Goal: Find specific page/section: Find specific page/section

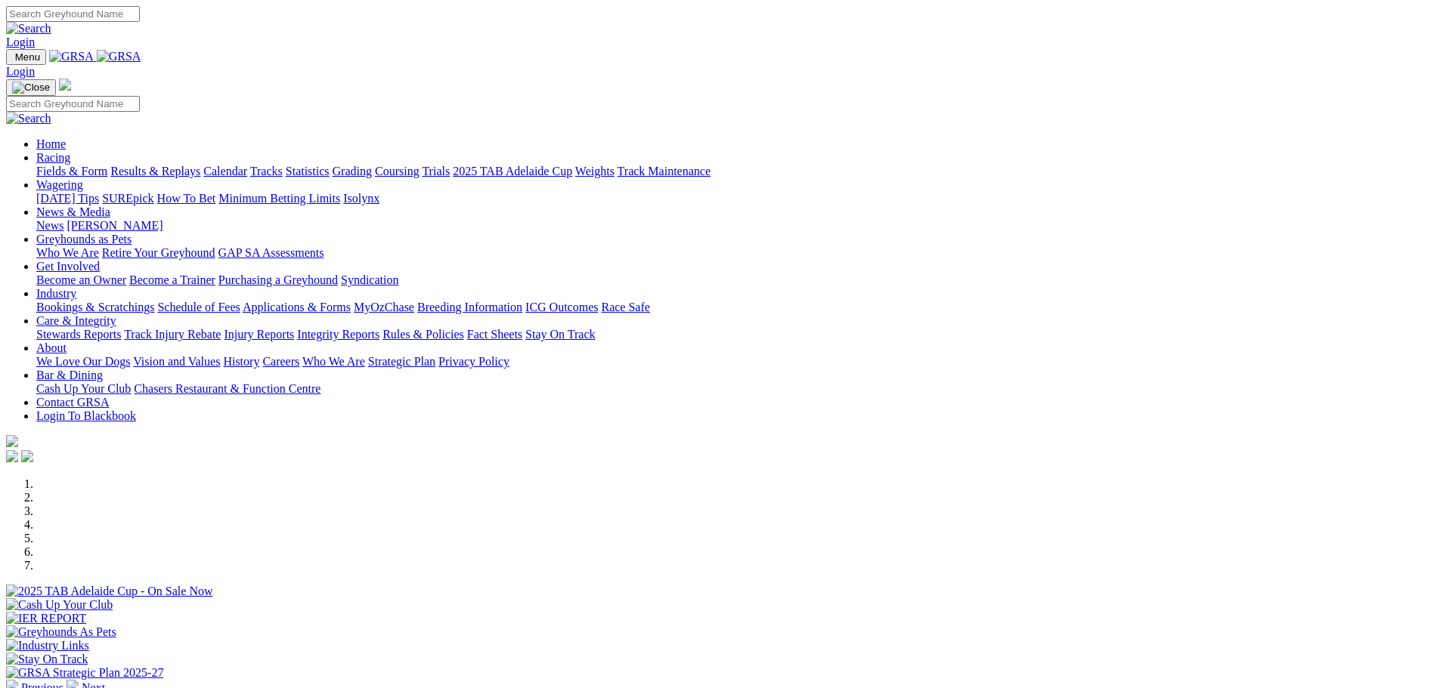
click at [107, 165] on link "Fields & Form" at bounding box center [71, 171] width 71 height 13
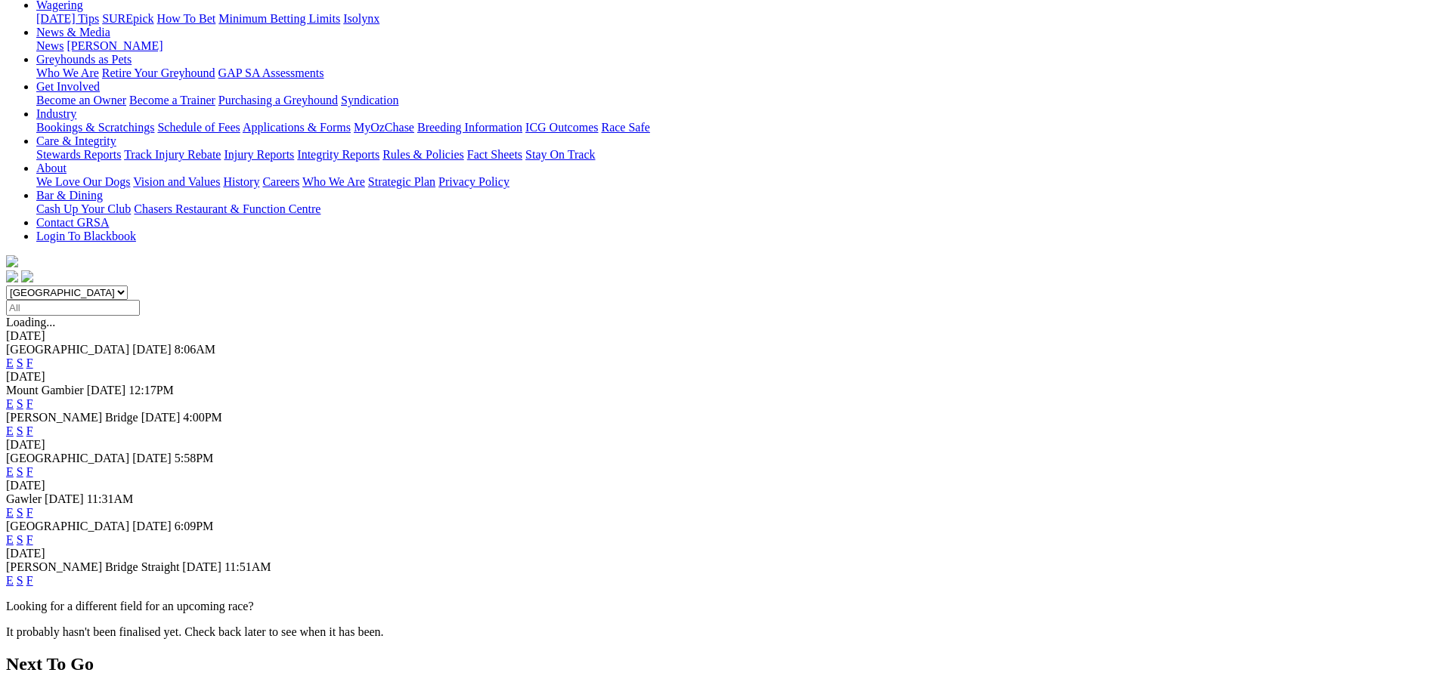
scroll to position [227, 0]
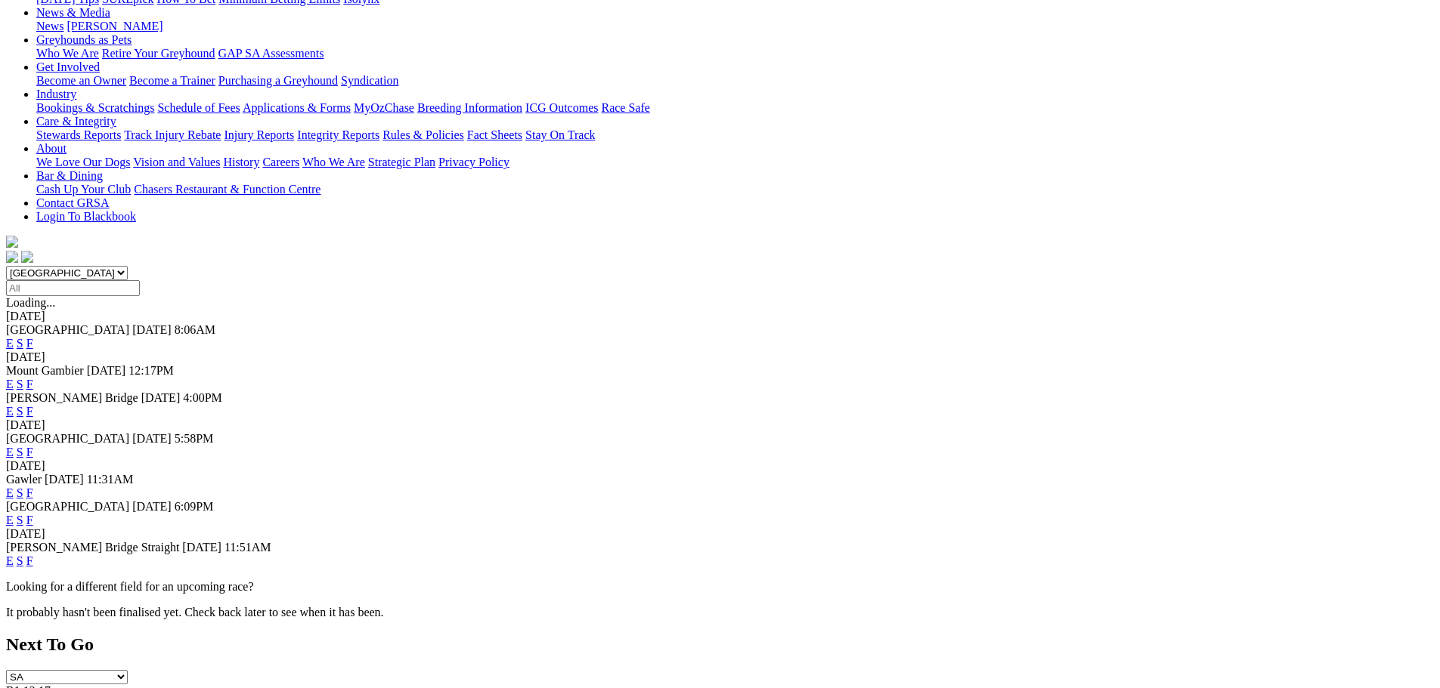
click at [33, 514] on link "F" at bounding box center [29, 520] width 7 height 13
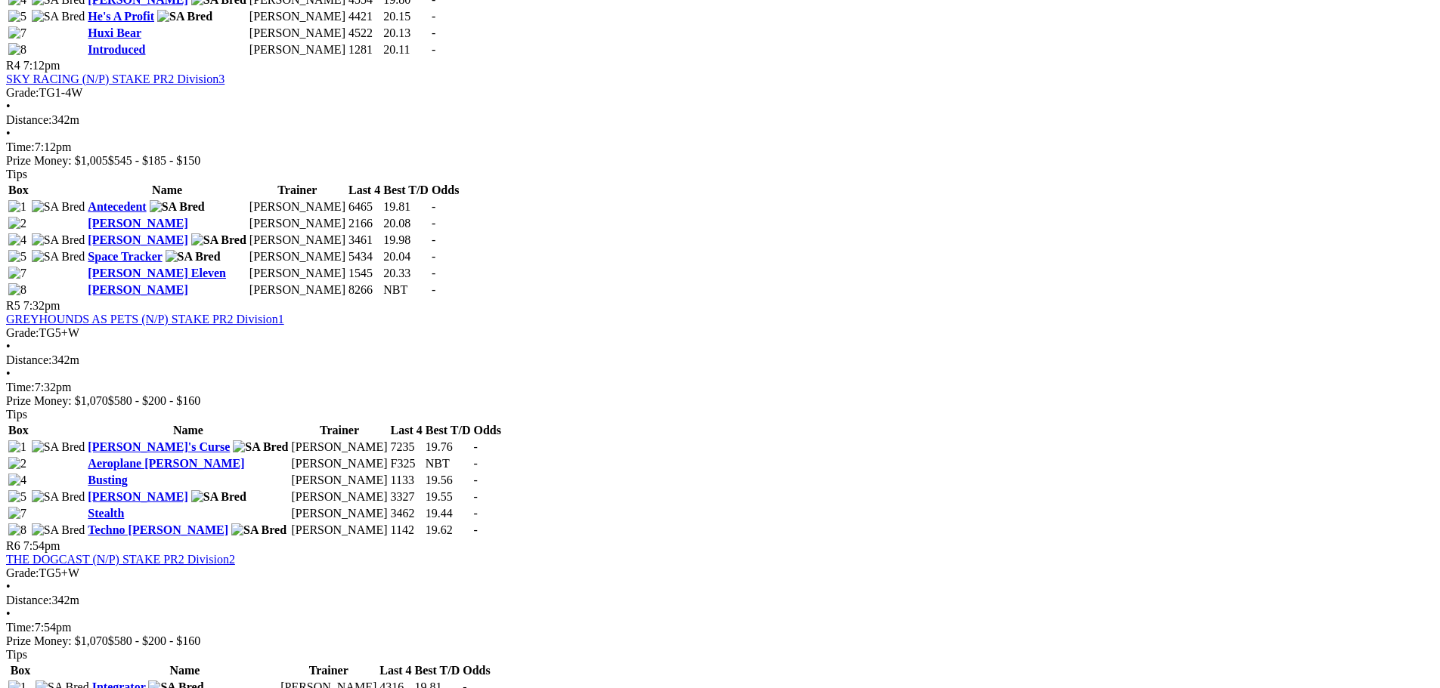
scroll to position [1511, 0]
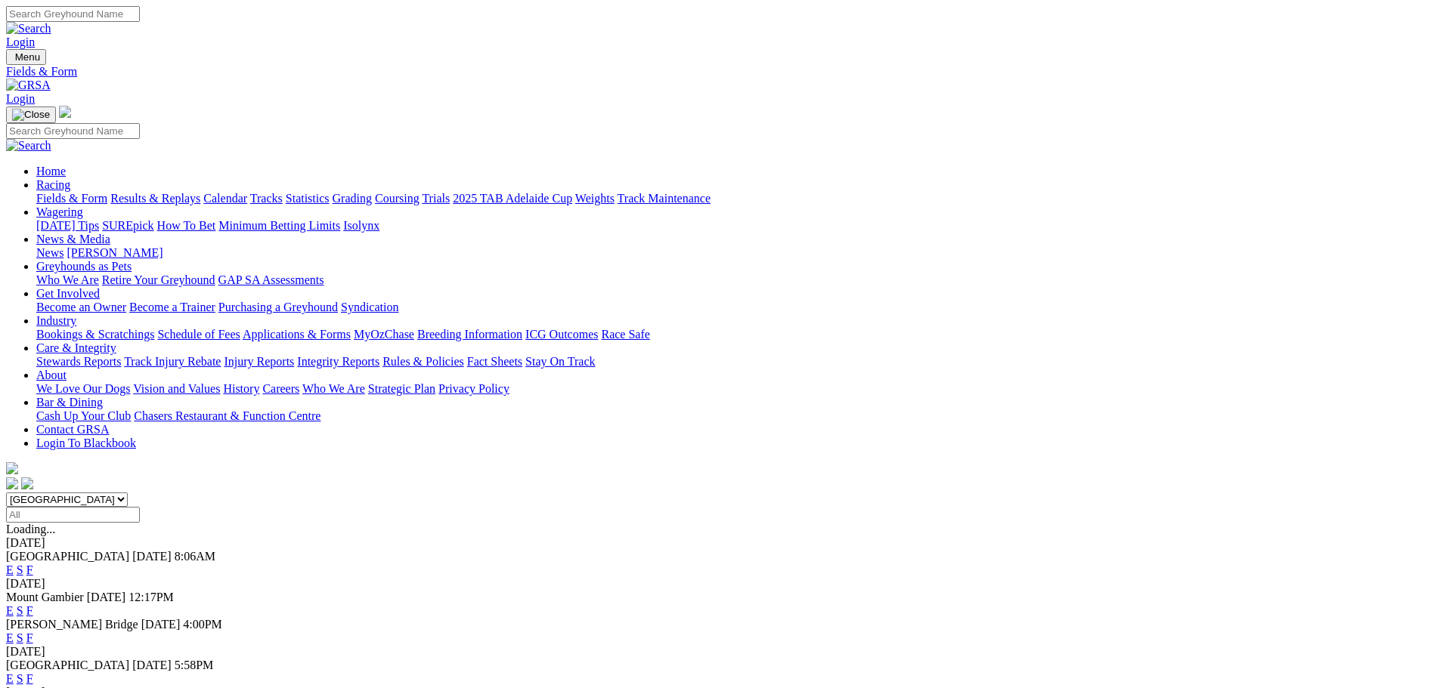
click at [33, 673] on link "F" at bounding box center [29, 679] width 7 height 13
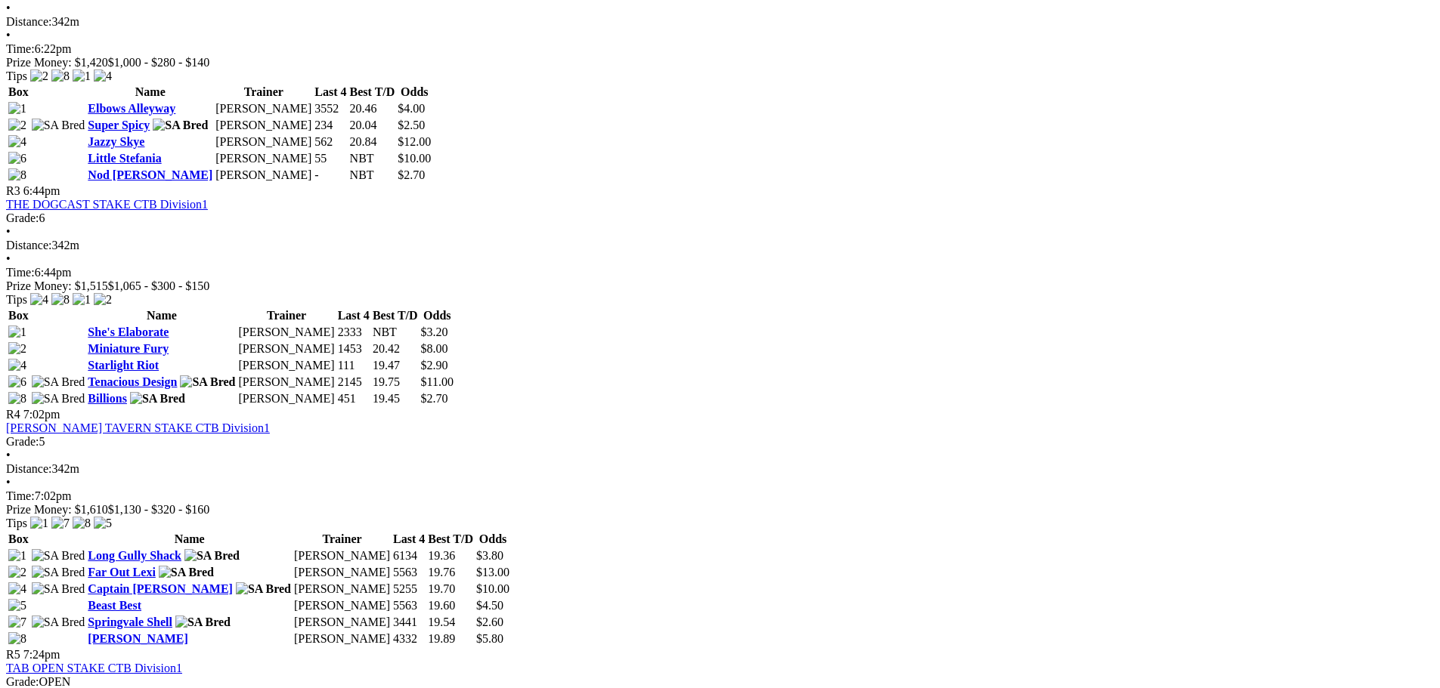
scroll to position [982, 0]
